Goal: Transaction & Acquisition: Purchase product/service

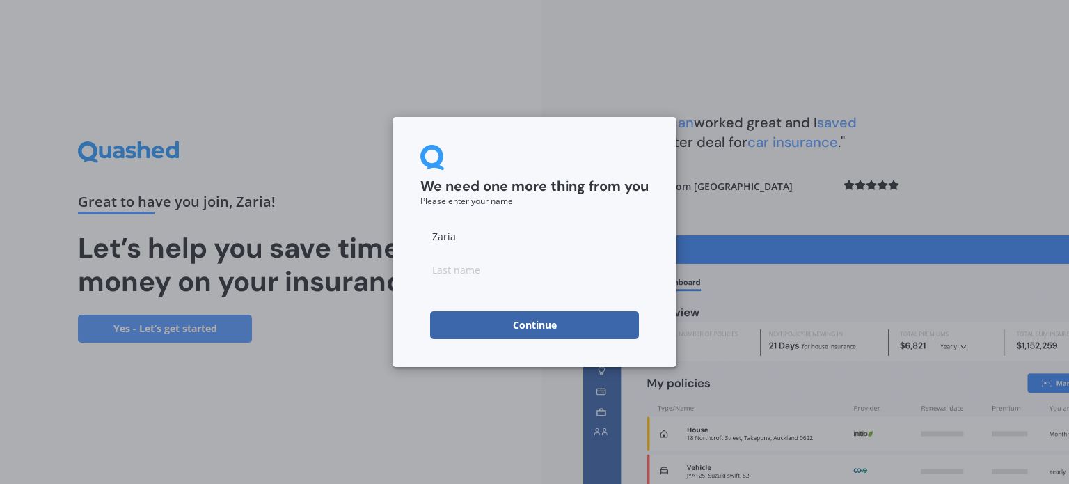
click at [544, 269] on input at bounding box center [534, 269] width 228 height 28
type input "[GEOGRAPHIC_DATA]"
click at [537, 317] on button "Continue" at bounding box center [534, 325] width 209 height 28
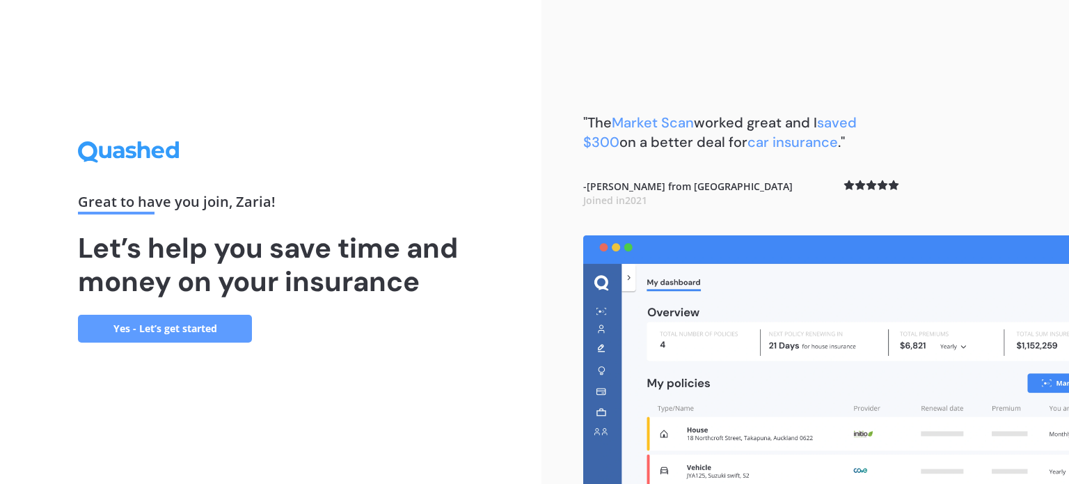
click at [225, 327] on link "Yes - Let’s get started" at bounding box center [165, 329] width 174 height 28
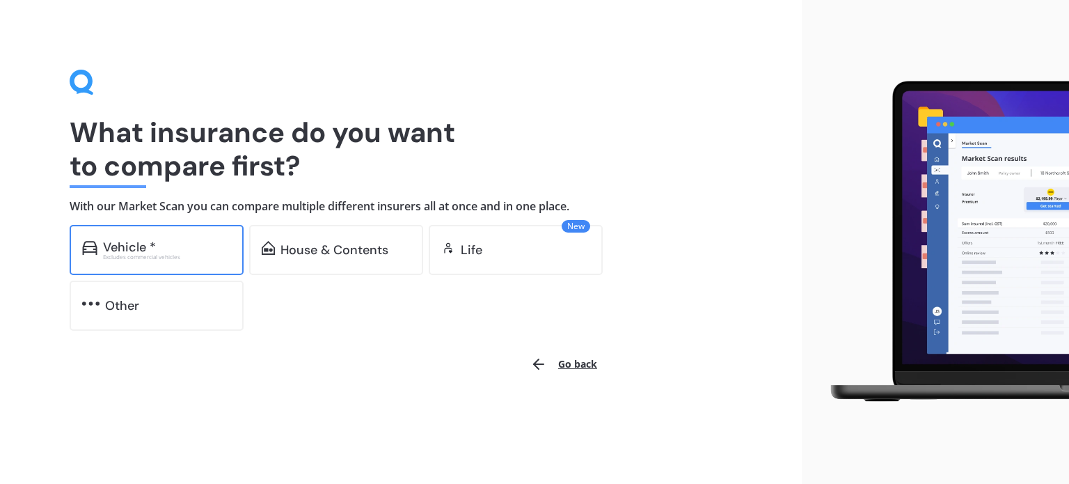
click at [214, 254] on div "Excludes commercial vehicles" at bounding box center [167, 257] width 128 height 6
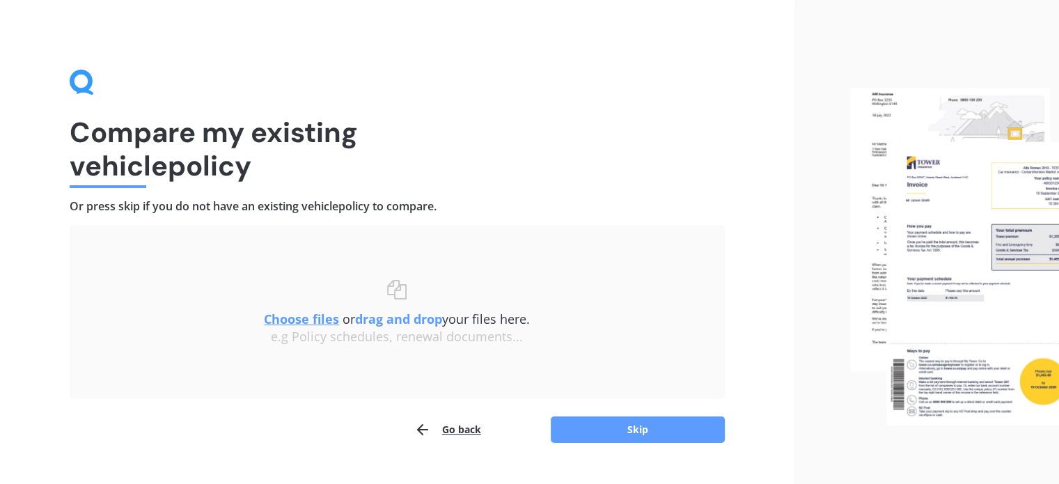
click at [448, 427] on button "Go back" at bounding box center [447, 429] width 67 height 28
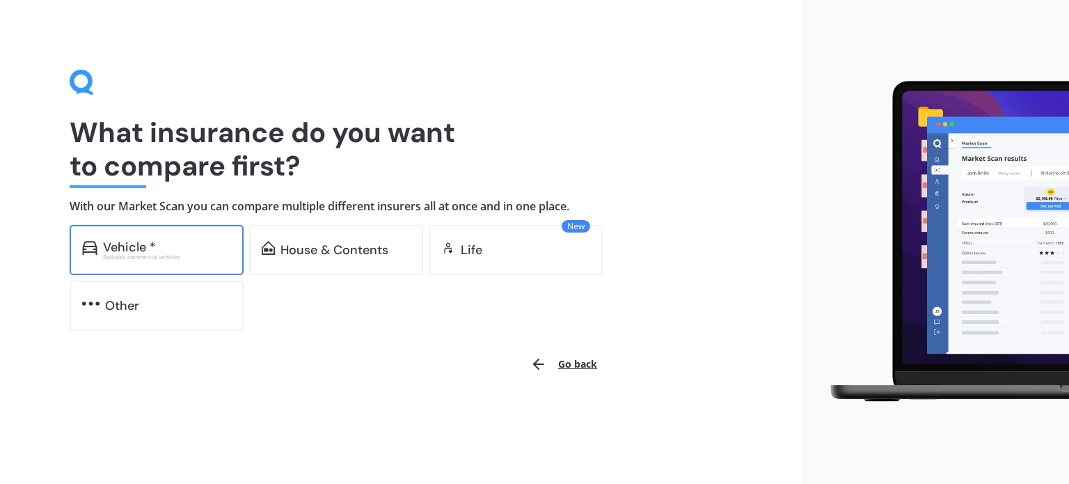
click at [205, 252] on div "Vehicle *" at bounding box center [167, 247] width 128 height 14
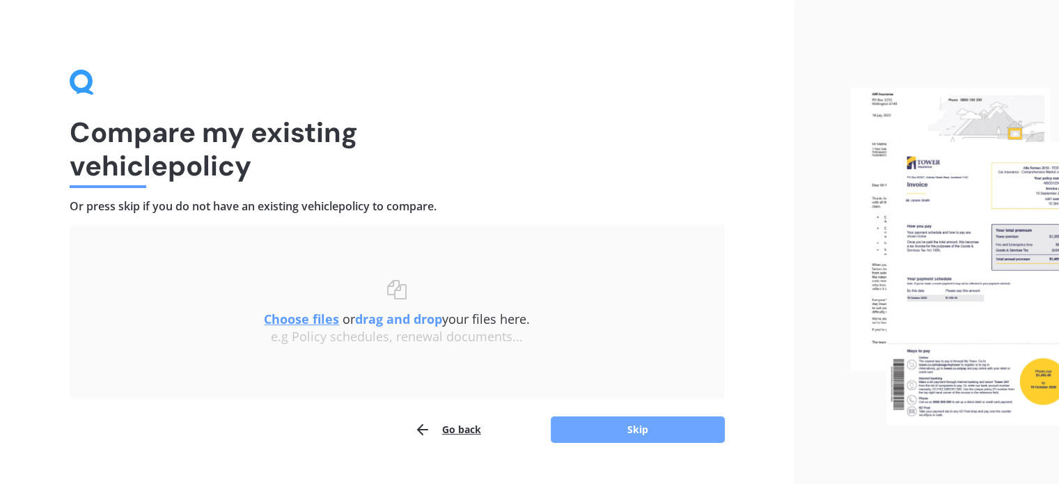
click at [594, 431] on button "Skip" at bounding box center [637, 429] width 174 height 26
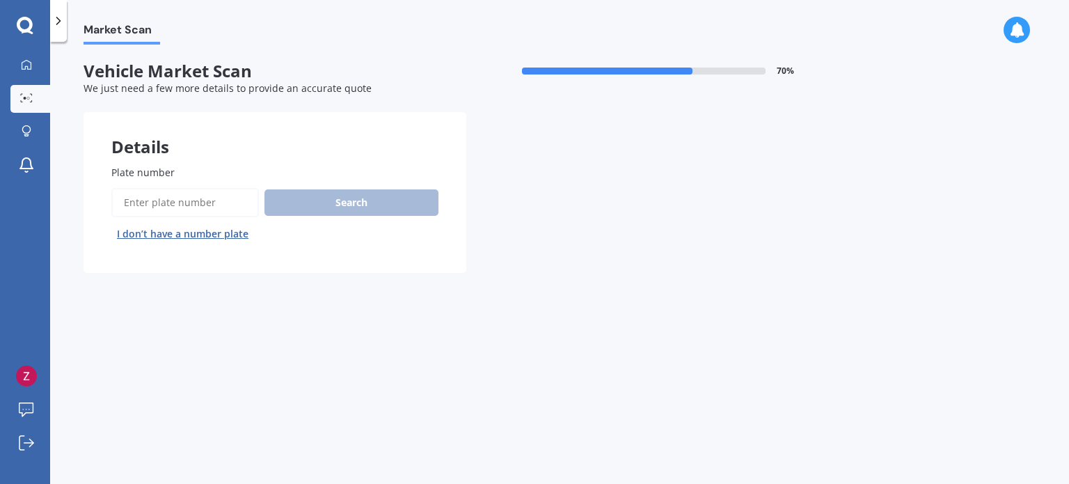
click at [239, 214] on input "Plate number" at bounding box center [185, 202] width 148 height 29
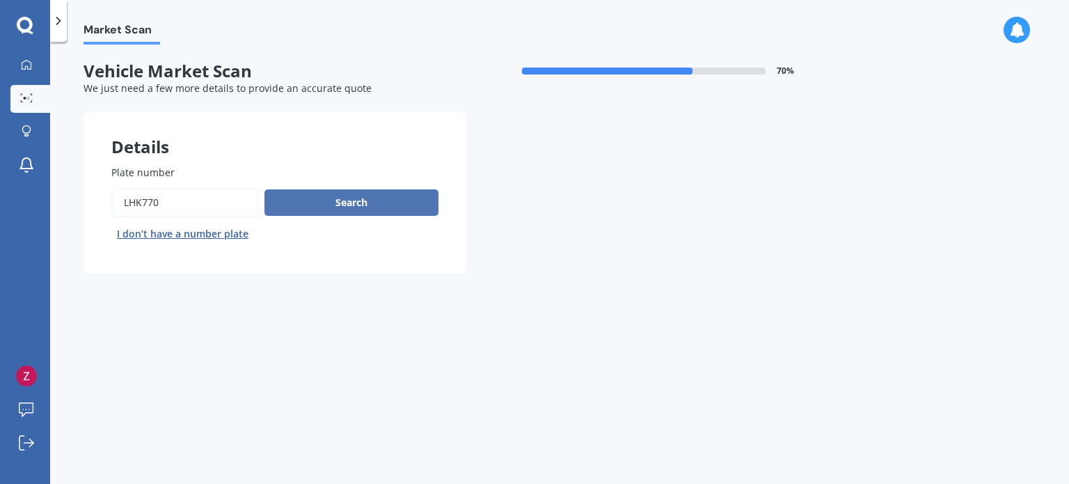
type input "LHK770"
click at [306, 196] on button "Search" at bounding box center [351, 202] width 174 height 26
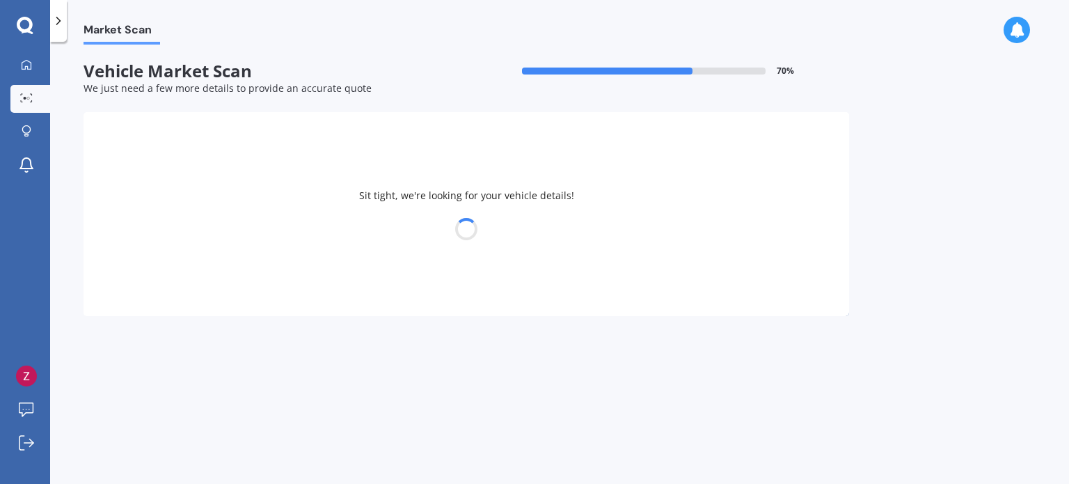
select select "HYUNDAI"
select select "KONA"
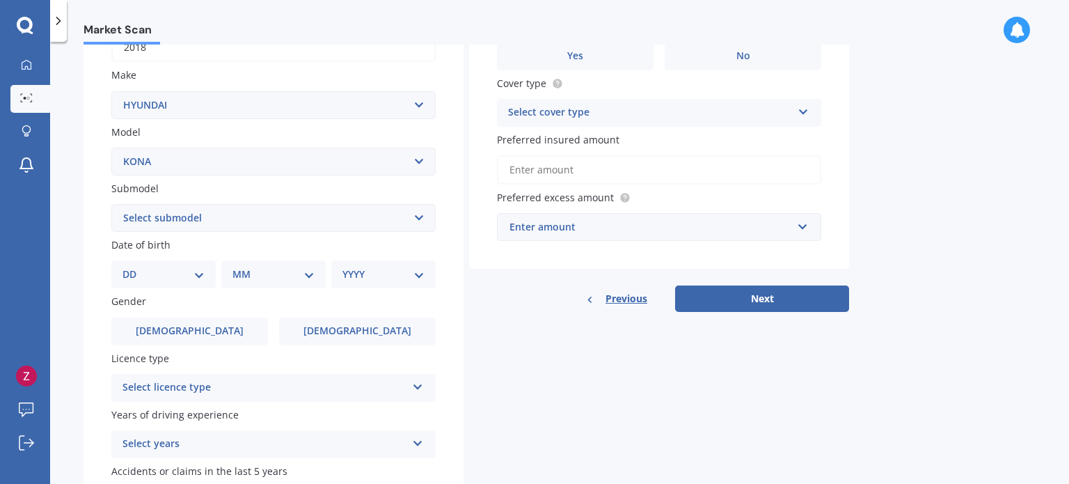
scroll to position [241, 0]
click at [253, 205] on select "Select submodel 1.6 HYBRID Elite 2W 1.6 Hybrid Limited N 1.6 Turbo AWD 2.0 2WD …" at bounding box center [273, 217] width 324 height 28
select select "2.0 ELITE 2WD"
click at [111, 203] on select "Select submodel 1.6 HYBRID Elite 2W 1.6 Hybrid Limited N 1.6 Turbo AWD 2.0 2WD …" at bounding box center [273, 217] width 324 height 28
click at [205, 206] on select "Select submodel 1.6 HYBRID Elite 2W 1.6 Hybrid Limited N 1.6 Turbo AWD 2.0 2WD …" at bounding box center [273, 217] width 324 height 28
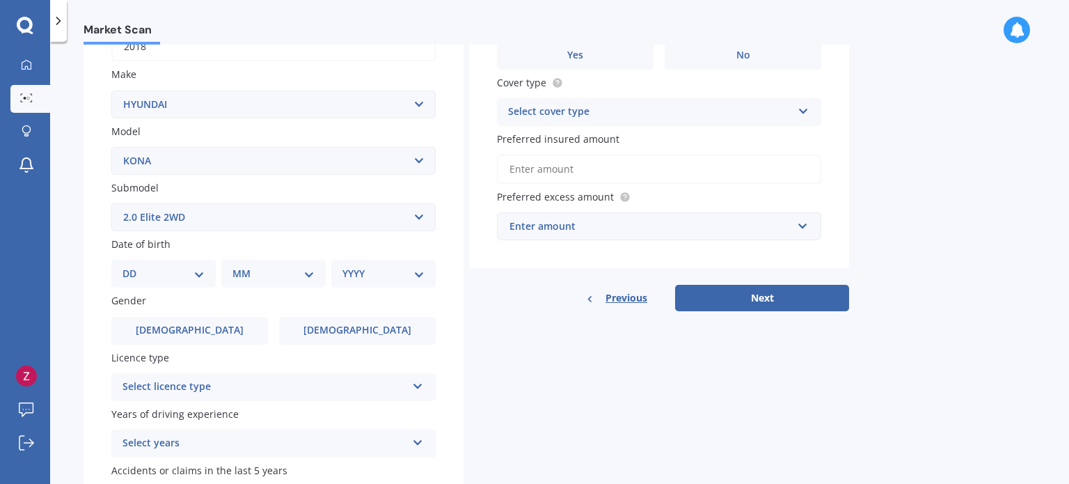
click at [225, 186] on label "Submodel" at bounding box center [270, 187] width 319 height 15
click at [225, 203] on select "Select submodel 1.6 HYBRID Elite 2W 1.6 Hybrid Limited N 1.6 Turbo AWD 2.0 2WD …" at bounding box center [273, 217] width 324 height 28
click at [173, 266] on select "DD 01 02 03 04 05 06 07 08 09 10 11 12 13 14 15 16 17 18 19 20 21 22 23 24 25 2…" at bounding box center [163, 273] width 82 height 15
select select "27"
click at [134, 266] on select "DD 01 02 03 04 05 06 07 08 09 10 11 12 13 14 15 16 17 18 19 20 21 22 23 24 25 2…" at bounding box center [163, 273] width 82 height 15
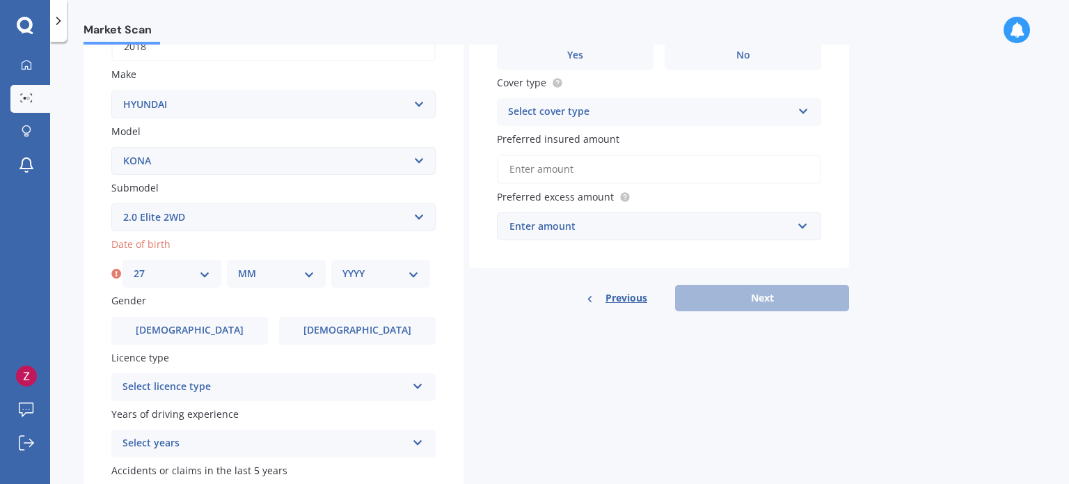
click at [262, 262] on div "MM 01 02 03 04 05 06 07 08 09 10 11 12" at bounding box center [276, 274] width 99 height 28
click at [287, 276] on select "MM 01 02 03 04 05 06 07 08 09 10 11 12" at bounding box center [276, 273] width 77 height 15
select select "10"
click at [238, 266] on select "MM 01 02 03 04 05 06 07 08 09 10 11 12" at bounding box center [276, 273] width 77 height 15
click at [357, 269] on select "YYYY 2025 2024 2023 2022 2021 2020 2019 2018 2017 2016 2015 2014 2013 2012 2011…" at bounding box center [380, 273] width 77 height 15
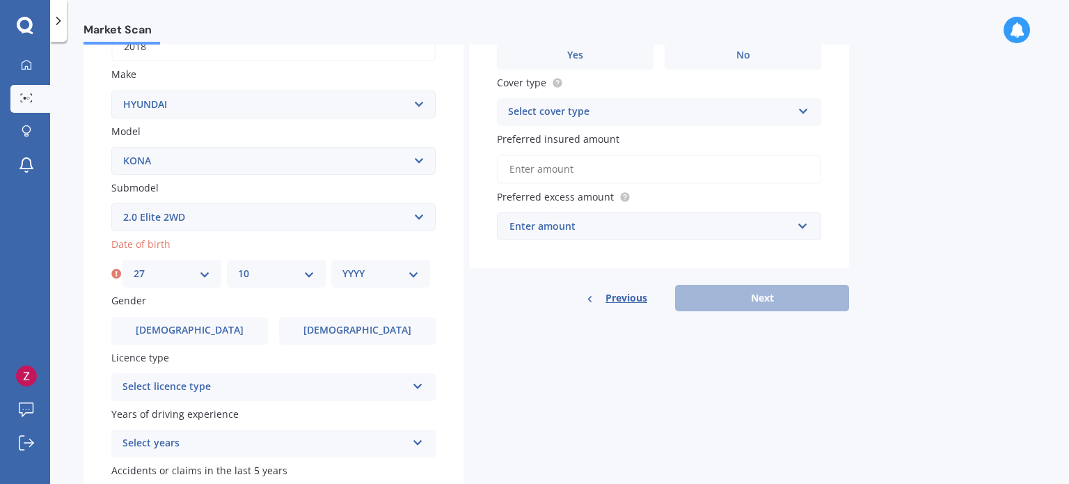
select select "1993"
click at [342, 266] on select "YYYY 2025 2024 2023 2022 2021 2020 2019 2018 2017 2016 2015 2014 2013 2012 2011…" at bounding box center [380, 273] width 77 height 15
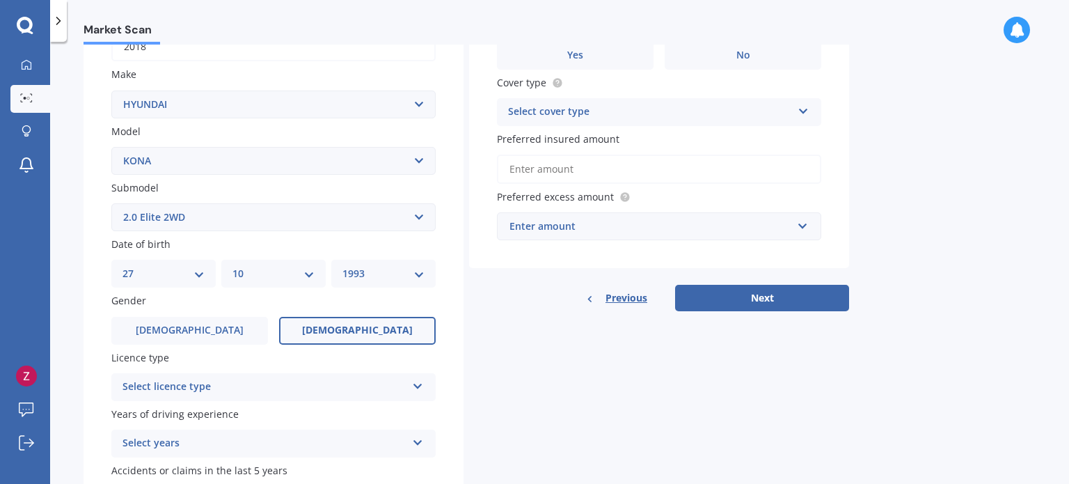
click at [325, 328] on label "[DEMOGRAPHIC_DATA]" at bounding box center [357, 331] width 157 height 28
click at [0, 0] on input "[DEMOGRAPHIC_DATA]" at bounding box center [0, 0] width 0 height 0
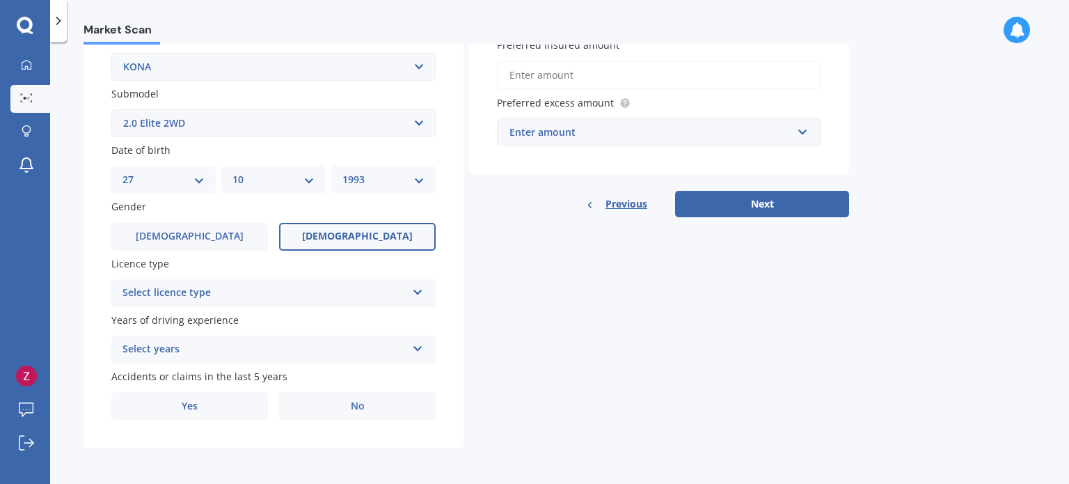
click at [350, 287] on div "Select licence type" at bounding box center [264, 293] width 284 height 17
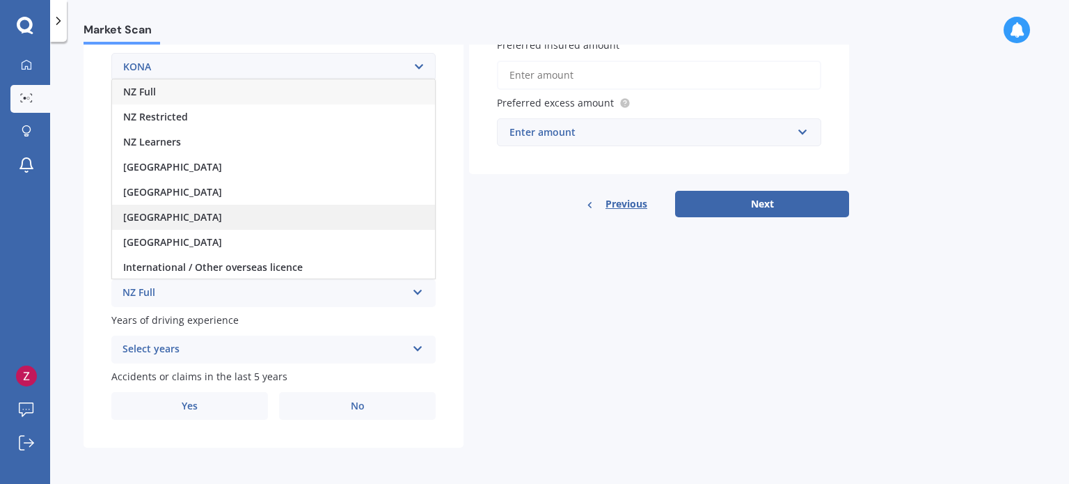
click at [338, 225] on div "[GEOGRAPHIC_DATA]" at bounding box center [273, 217] width 323 height 25
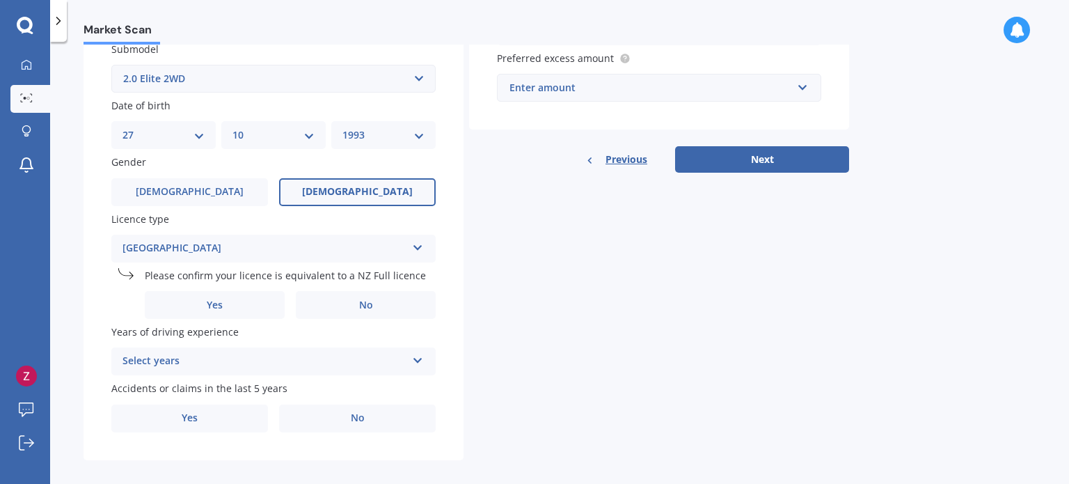
scroll to position [381, 0]
click at [246, 311] on label "Yes" at bounding box center [215, 304] width 140 height 28
click at [0, 0] on input "Yes" at bounding box center [0, 0] width 0 height 0
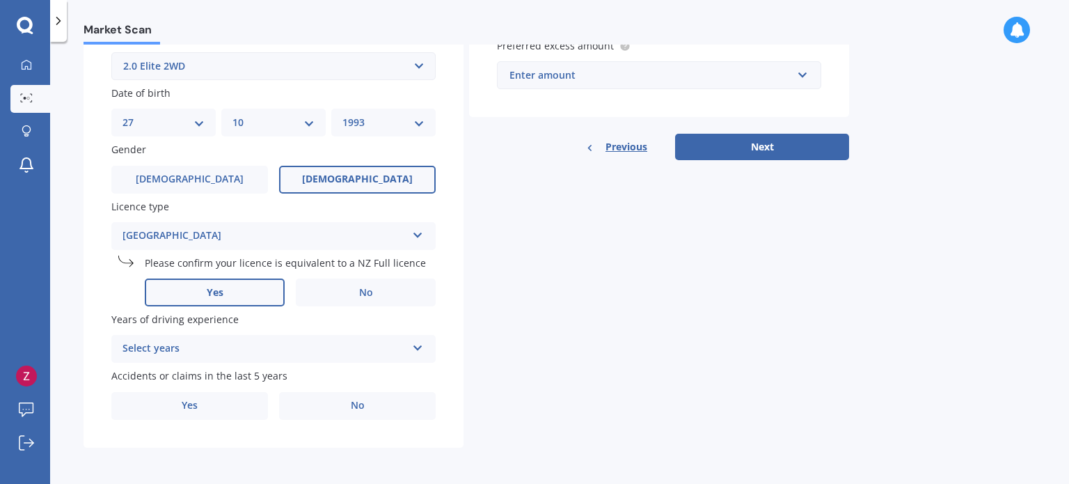
click at [246, 347] on div "Select years" at bounding box center [264, 348] width 284 height 17
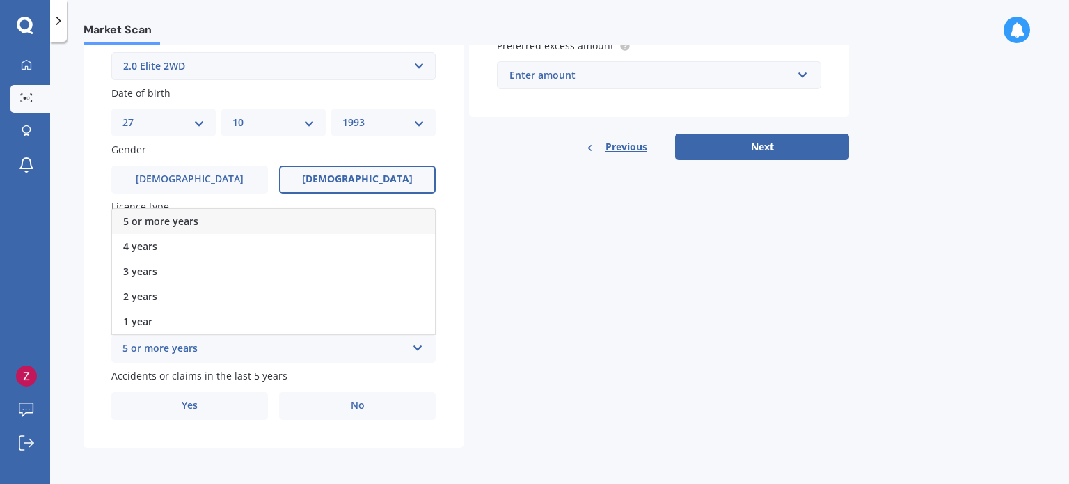
click at [269, 219] on div "5 or more years" at bounding box center [273, 221] width 323 height 25
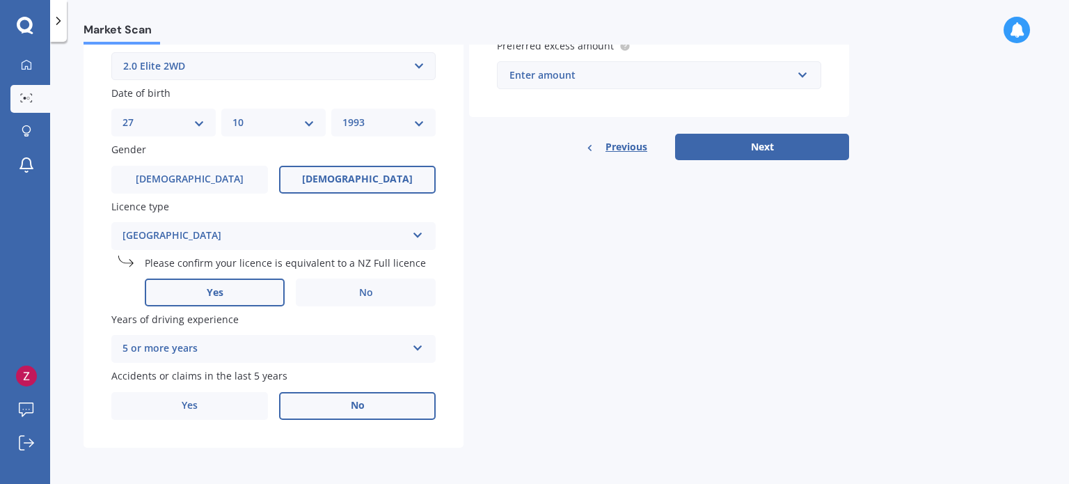
click at [307, 417] on label "No" at bounding box center [357, 406] width 157 height 28
click at [0, 0] on input "No" at bounding box center [0, 0] width 0 height 0
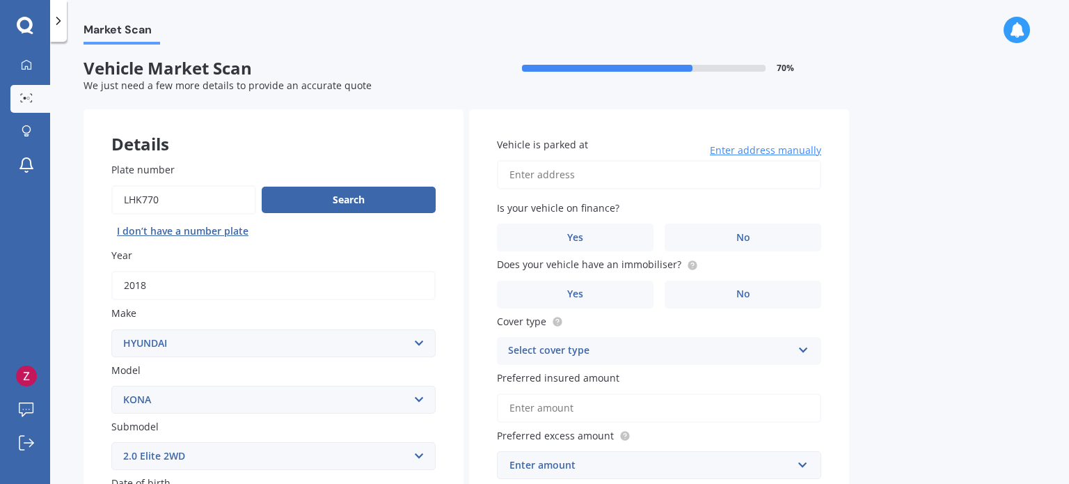
scroll to position [0, 0]
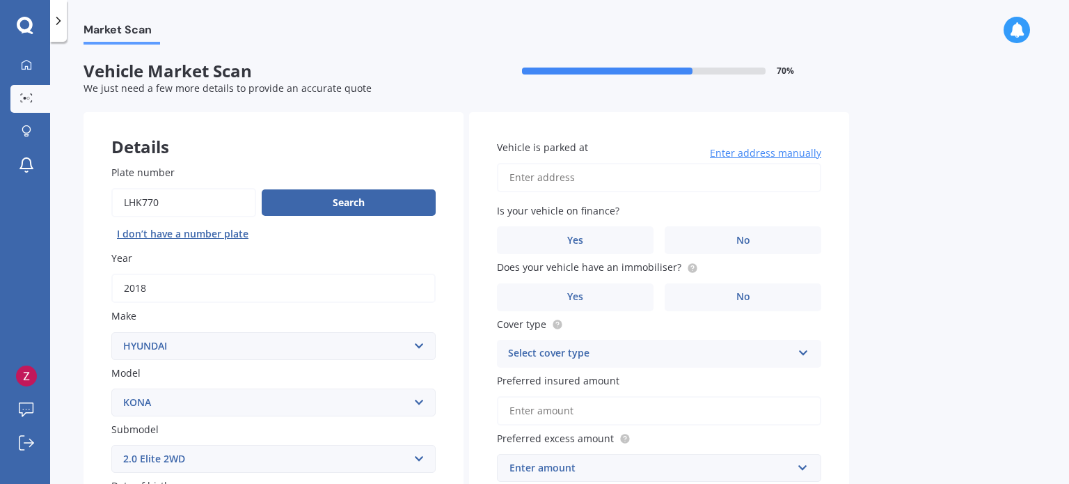
click at [568, 177] on input "Vehicle is parked at" at bounding box center [659, 177] width 324 height 29
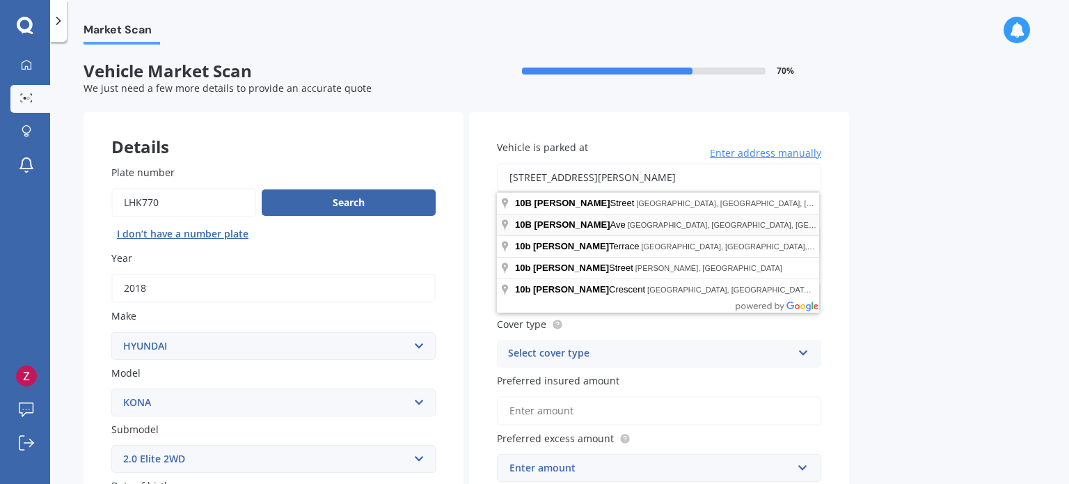
type input "[STREET_ADDRESS][PERSON_NAME]"
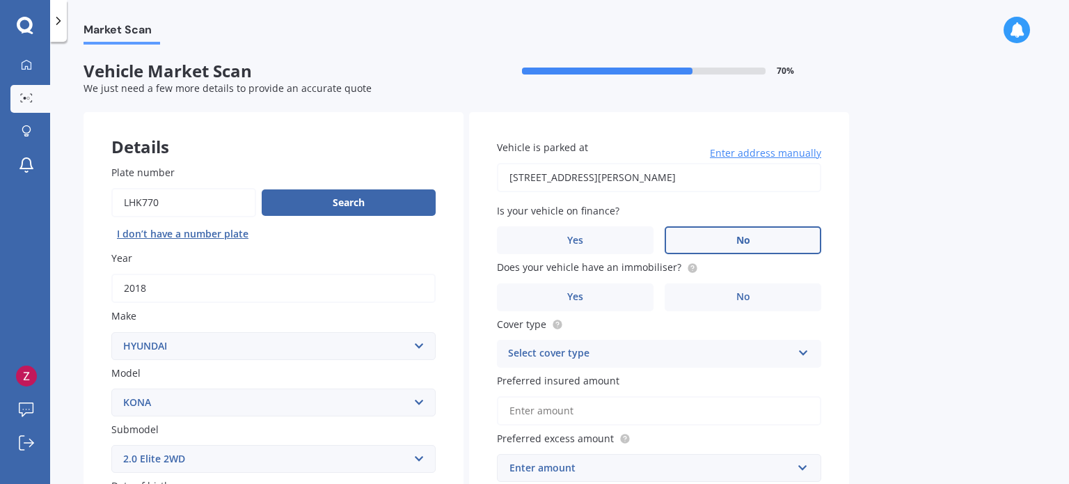
click at [762, 246] on label "No" at bounding box center [743, 240] width 157 height 28
click at [0, 0] on input "No" at bounding box center [0, 0] width 0 height 0
click at [690, 269] on circle at bounding box center [692, 267] width 9 height 9
click at [624, 293] on label "Yes" at bounding box center [575, 297] width 157 height 28
click at [0, 0] on input "Yes" at bounding box center [0, 0] width 0 height 0
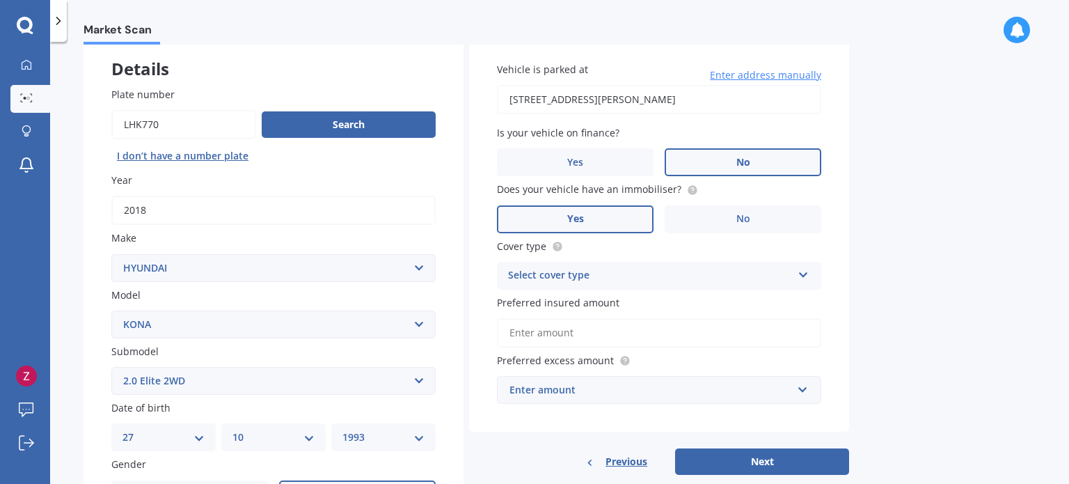
scroll to position [79, 0]
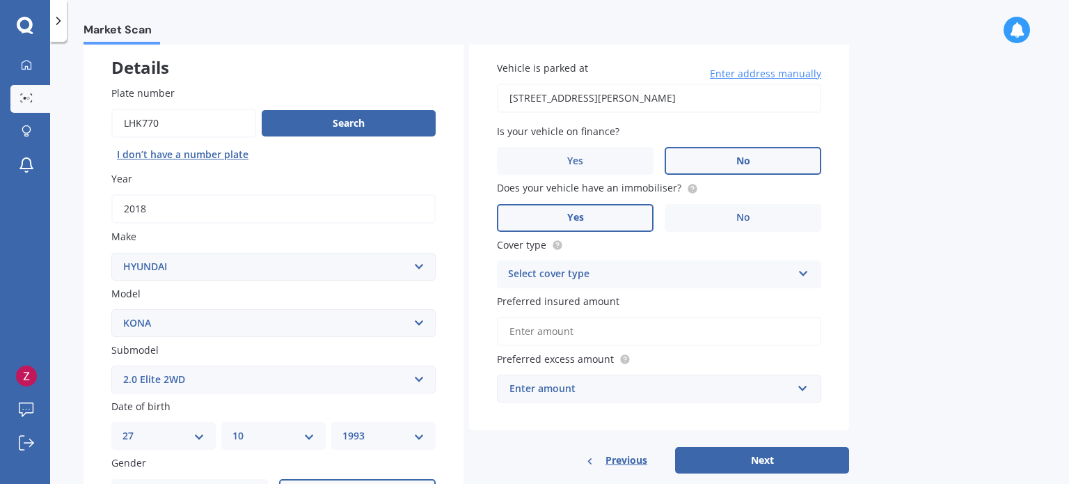
click at [628, 276] on div "Select cover type" at bounding box center [650, 274] width 284 height 17
click at [618, 297] on div "Comprehensive" at bounding box center [659, 301] width 323 height 25
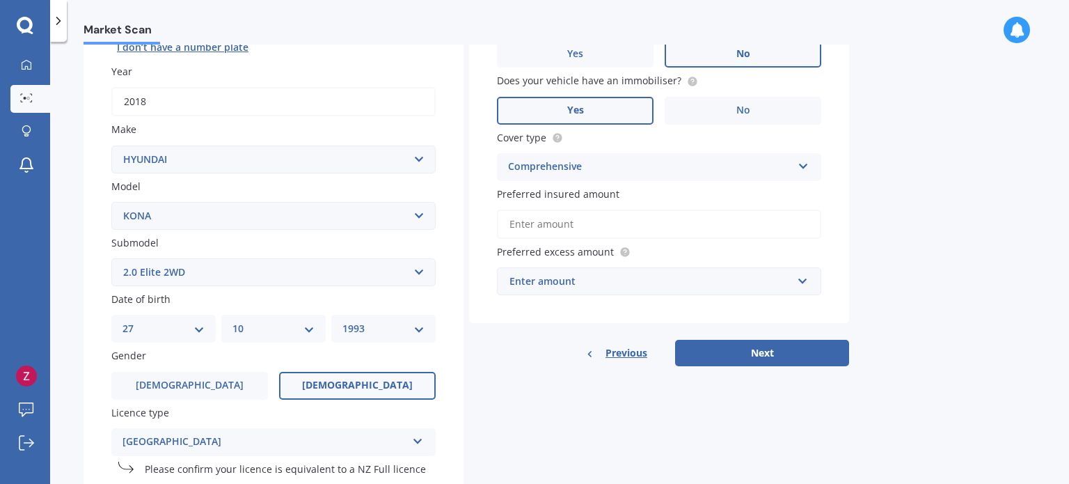
click at [676, 225] on input "Preferred insured amount" at bounding box center [659, 223] width 324 height 29
click at [665, 270] on input "text" at bounding box center [654, 281] width 312 height 26
click at [974, 248] on div "Market Scan Vehicle Market Scan 70 % We just need a few more details to provide…" at bounding box center [559, 266] width 1019 height 442
click at [754, 274] on div "$100" at bounding box center [650, 281] width 283 height 15
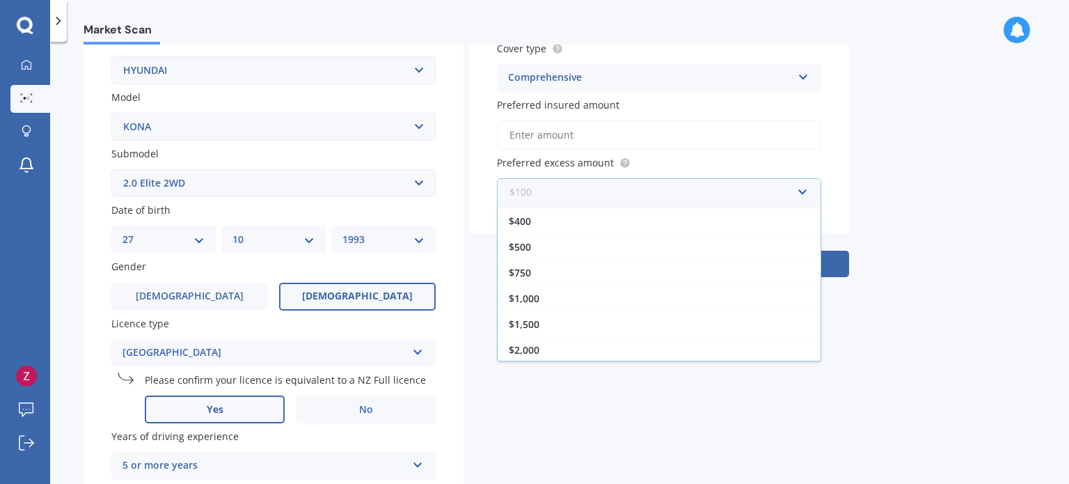
scroll to position [0, 0]
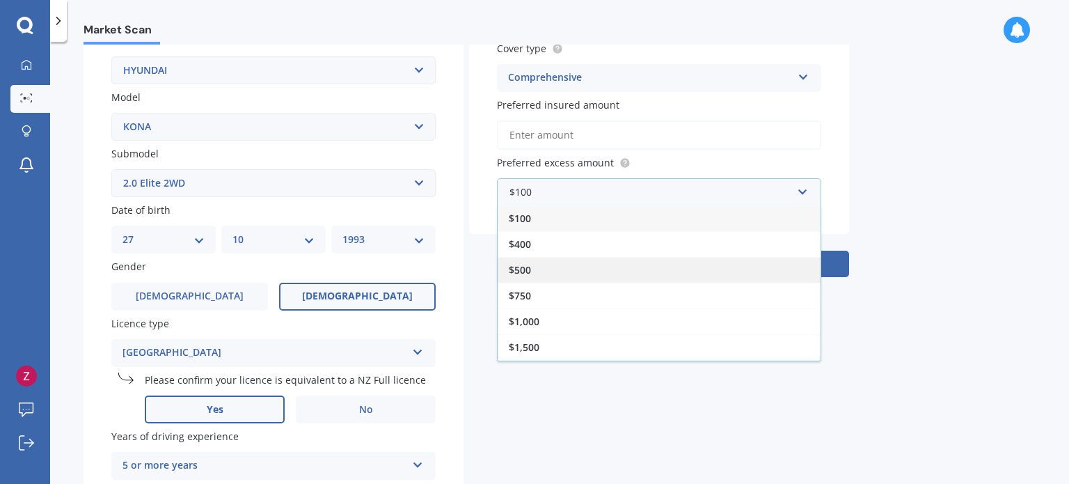
click at [752, 271] on div "$500" at bounding box center [659, 270] width 323 height 26
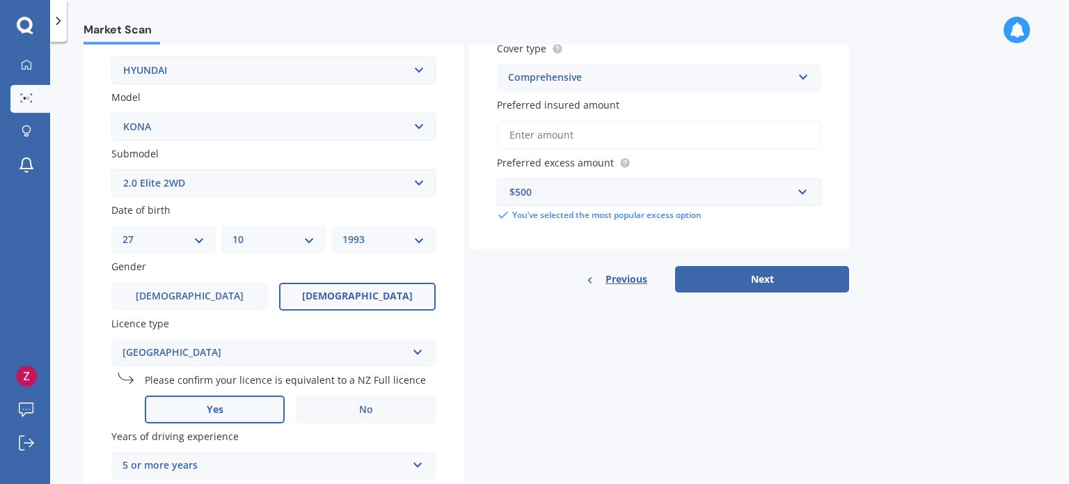
scroll to position [219, 0]
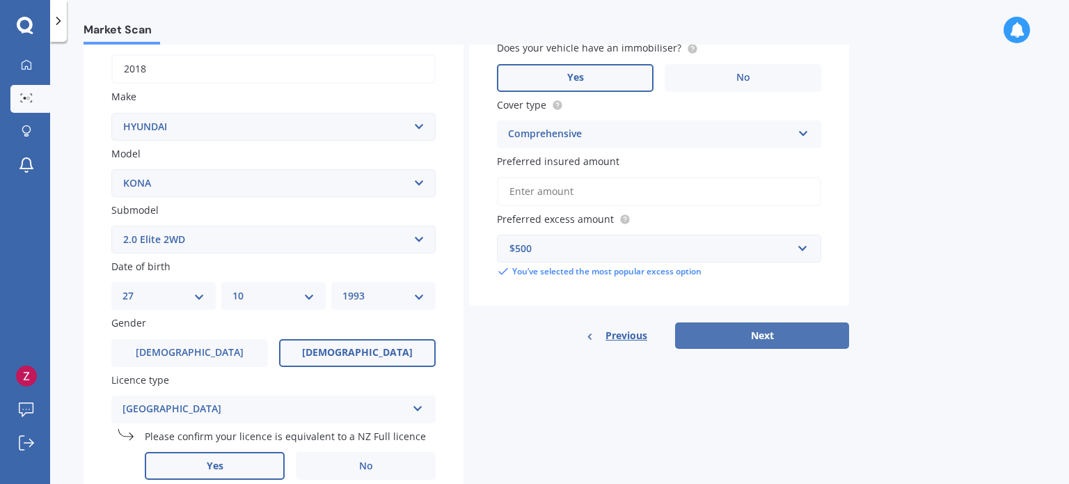
click at [732, 338] on button "Next" at bounding box center [762, 335] width 174 height 26
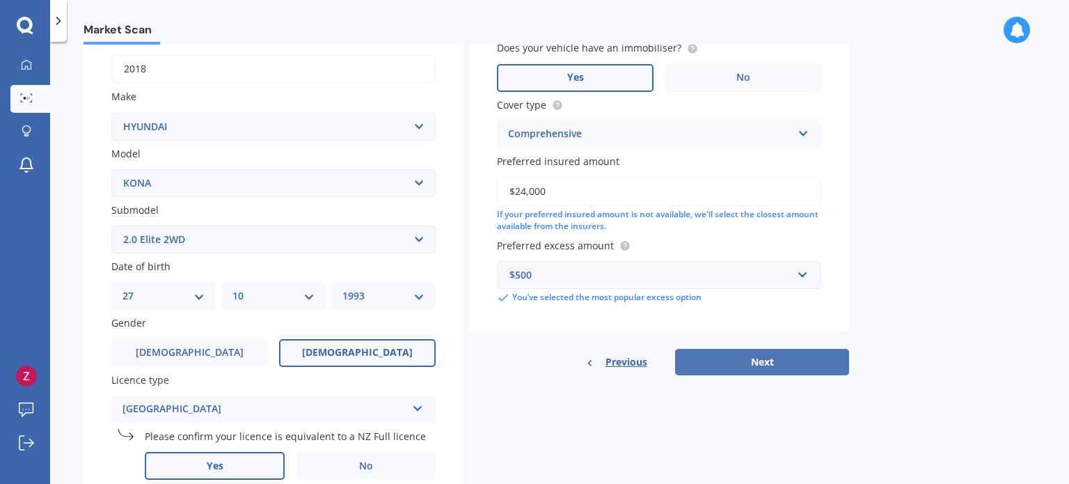
type input "$24,000"
click at [765, 363] on button "Next" at bounding box center [762, 362] width 174 height 26
select select "27"
select select "10"
select select "1993"
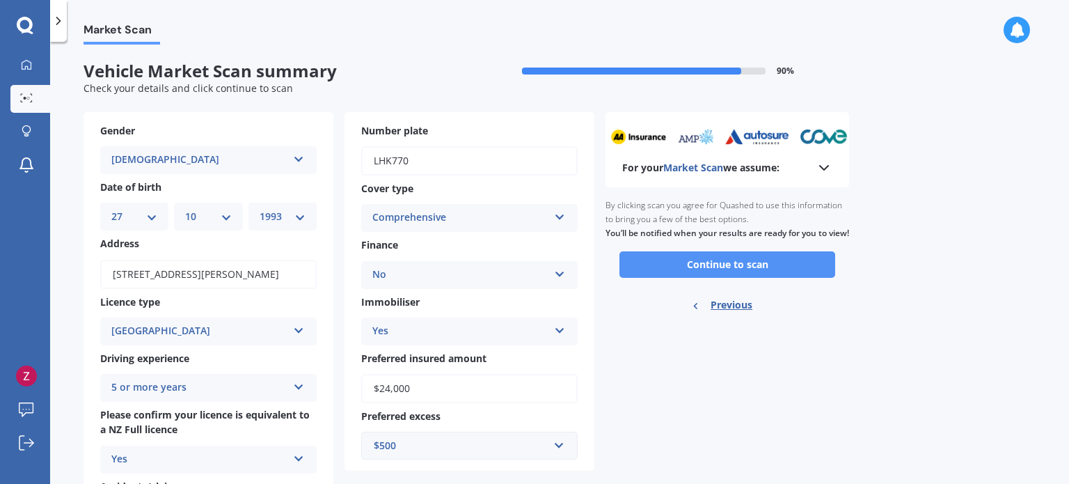
scroll to position [93, 0]
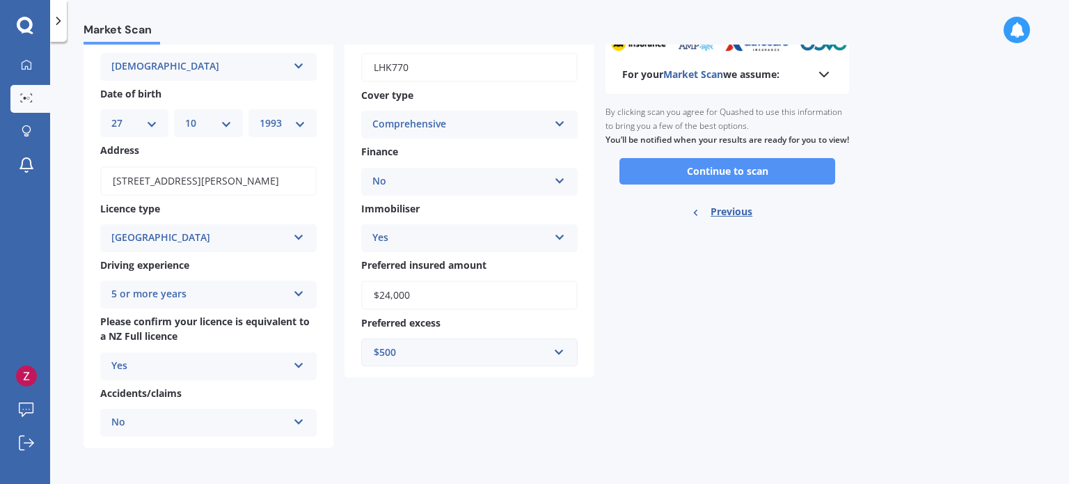
click at [775, 180] on button "Continue to scan" at bounding box center [727, 171] width 216 height 26
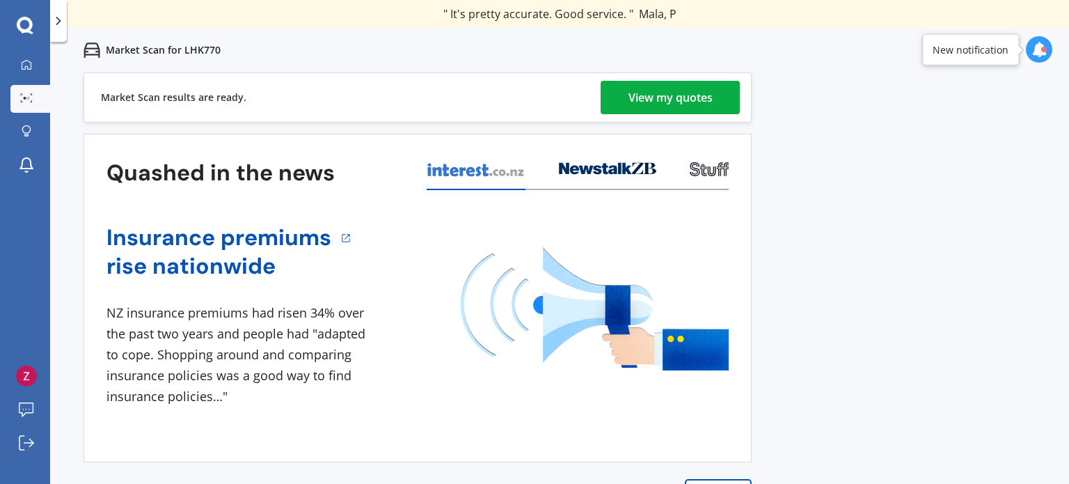
click at [671, 106] on div "View my quotes" at bounding box center [670, 97] width 84 height 33
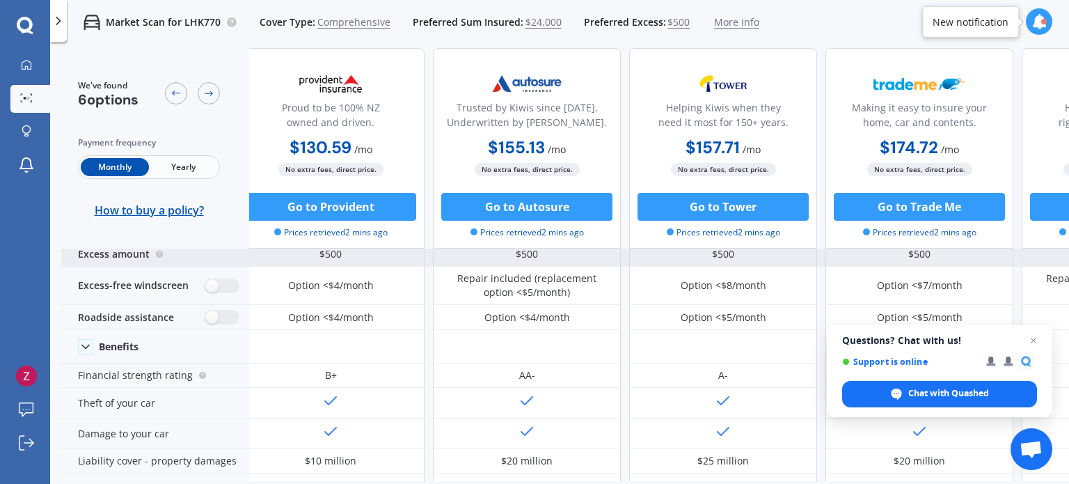
scroll to position [42, 356]
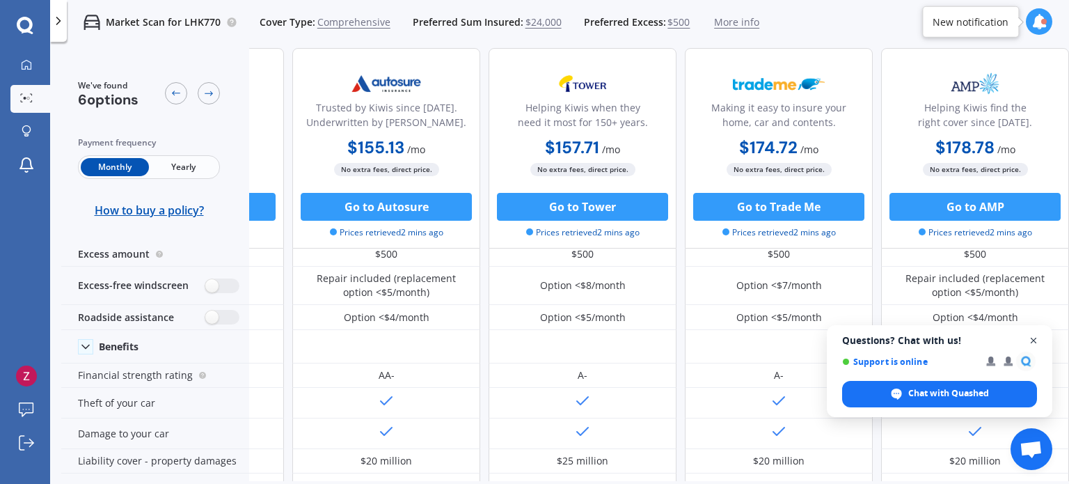
click at [1030, 341] on span "Close chat" at bounding box center [1033, 340] width 17 height 17
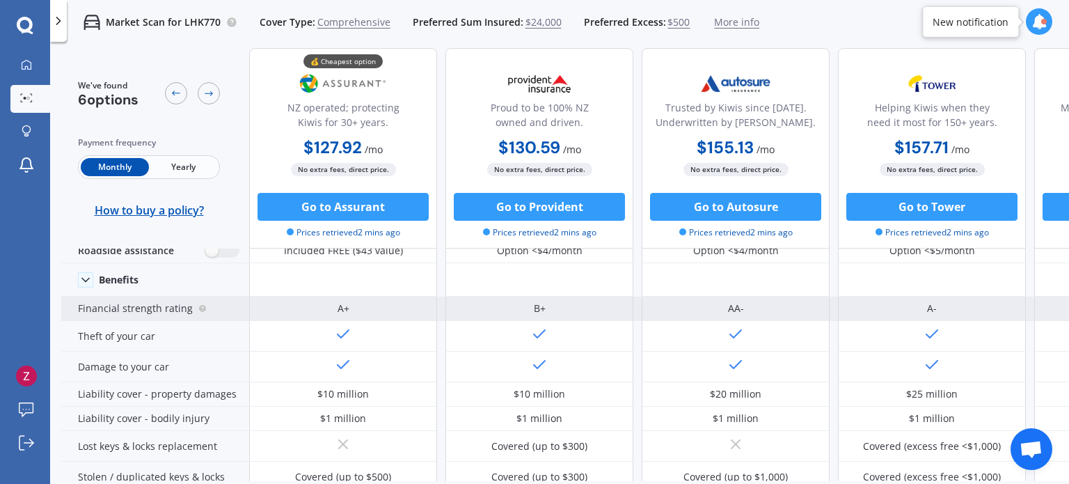
scroll to position [0, 0]
